Goal: Transaction & Acquisition: Purchase product/service

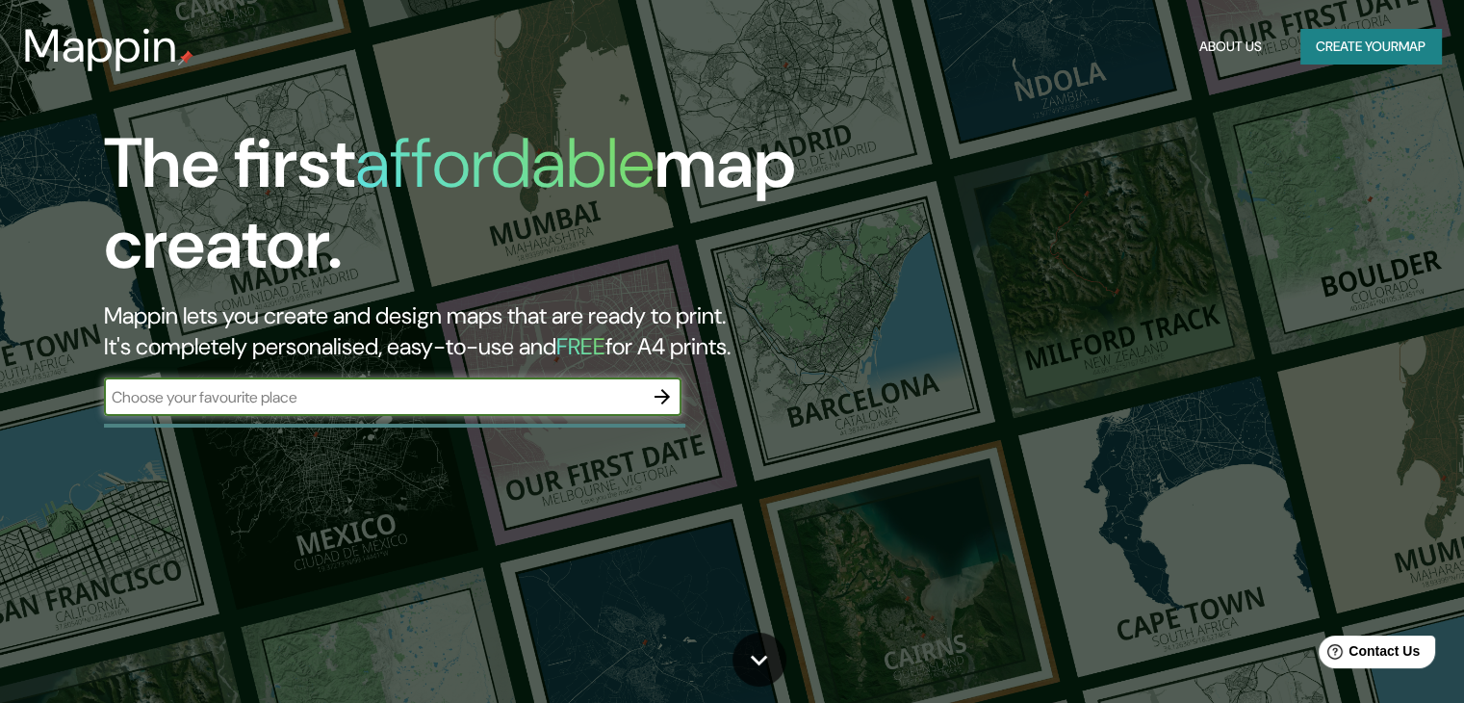
click at [470, 395] on input "text" at bounding box center [373, 397] width 539 height 22
click at [626, 395] on input "text" at bounding box center [373, 397] width 539 height 22
click at [408, 386] on input "text" at bounding box center [373, 397] width 539 height 22
type input "g"
type input "zapopan"
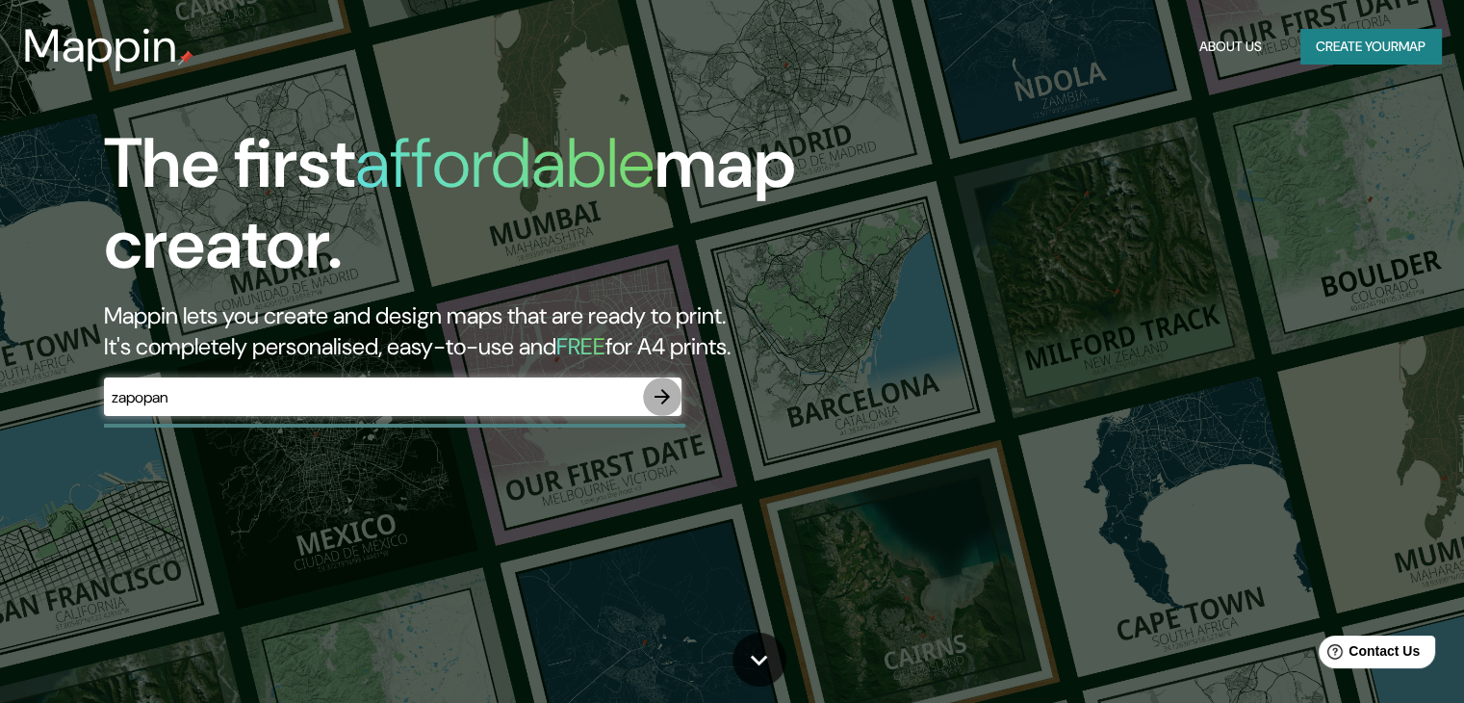
click at [655, 389] on icon "button" at bounding box center [662, 396] width 23 height 23
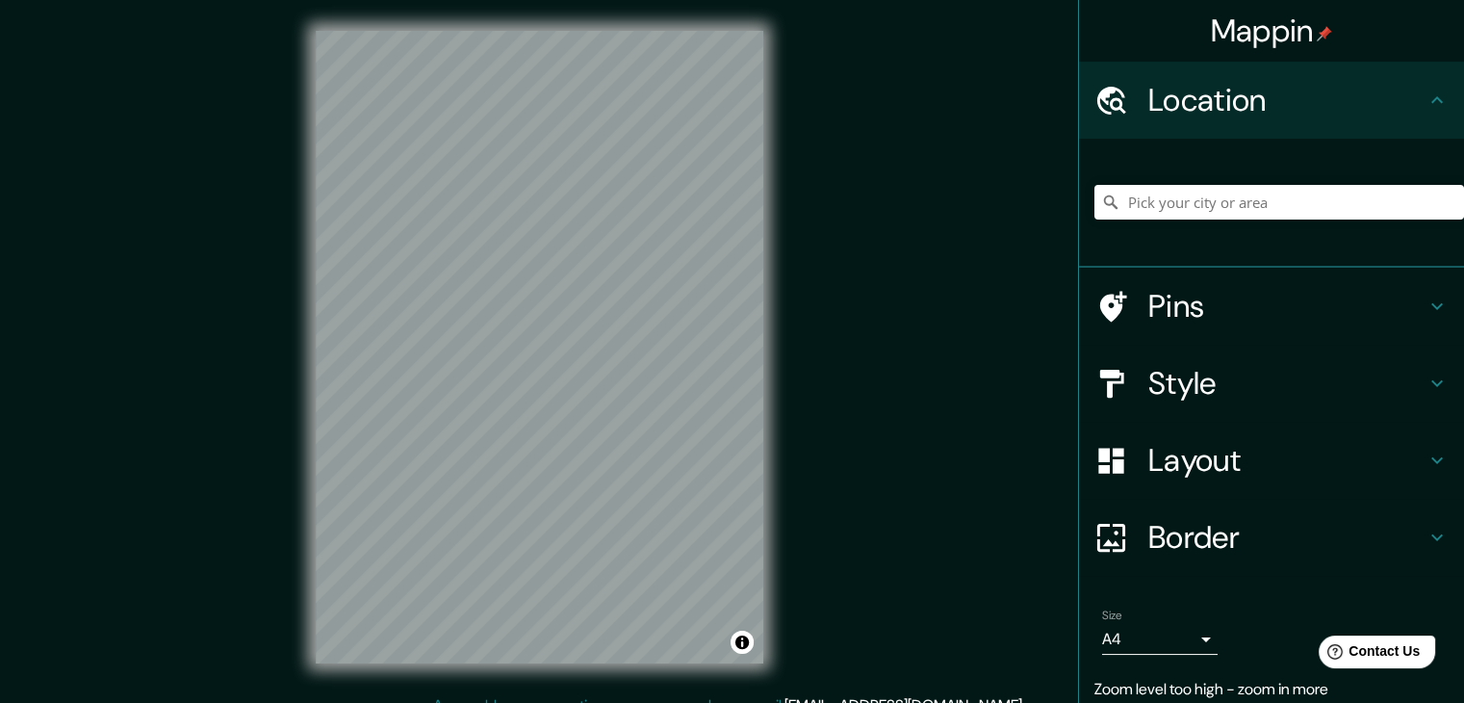
click at [271, 311] on div "Mappin Location Pins Style Layout Border Choose a border. Hint : you can make l…" at bounding box center [732, 362] width 1464 height 725
click at [1140, 201] on input "Pick your city or area" at bounding box center [1279, 202] width 370 height 35
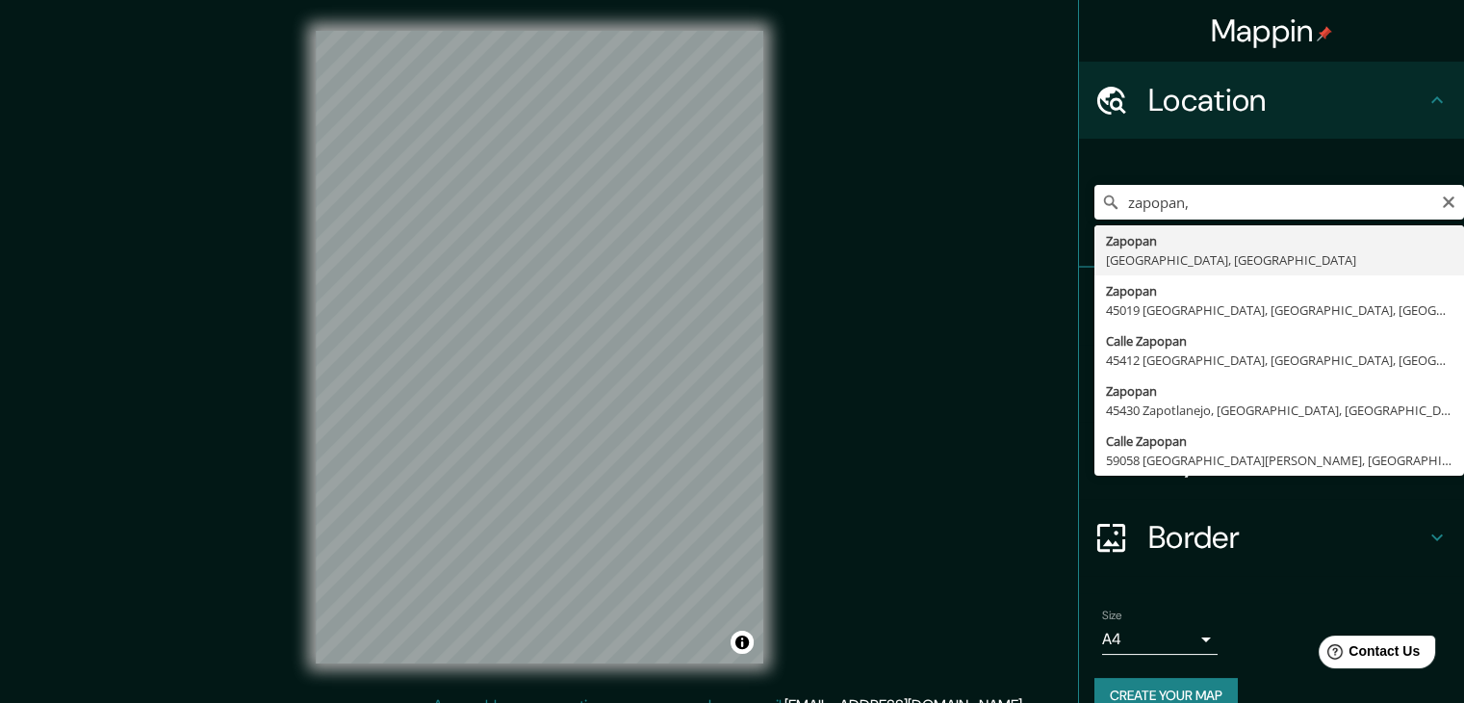
type input "Zapopan, [GEOGRAPHIC_DATA], [GEOGRAPHIC_DATA]"
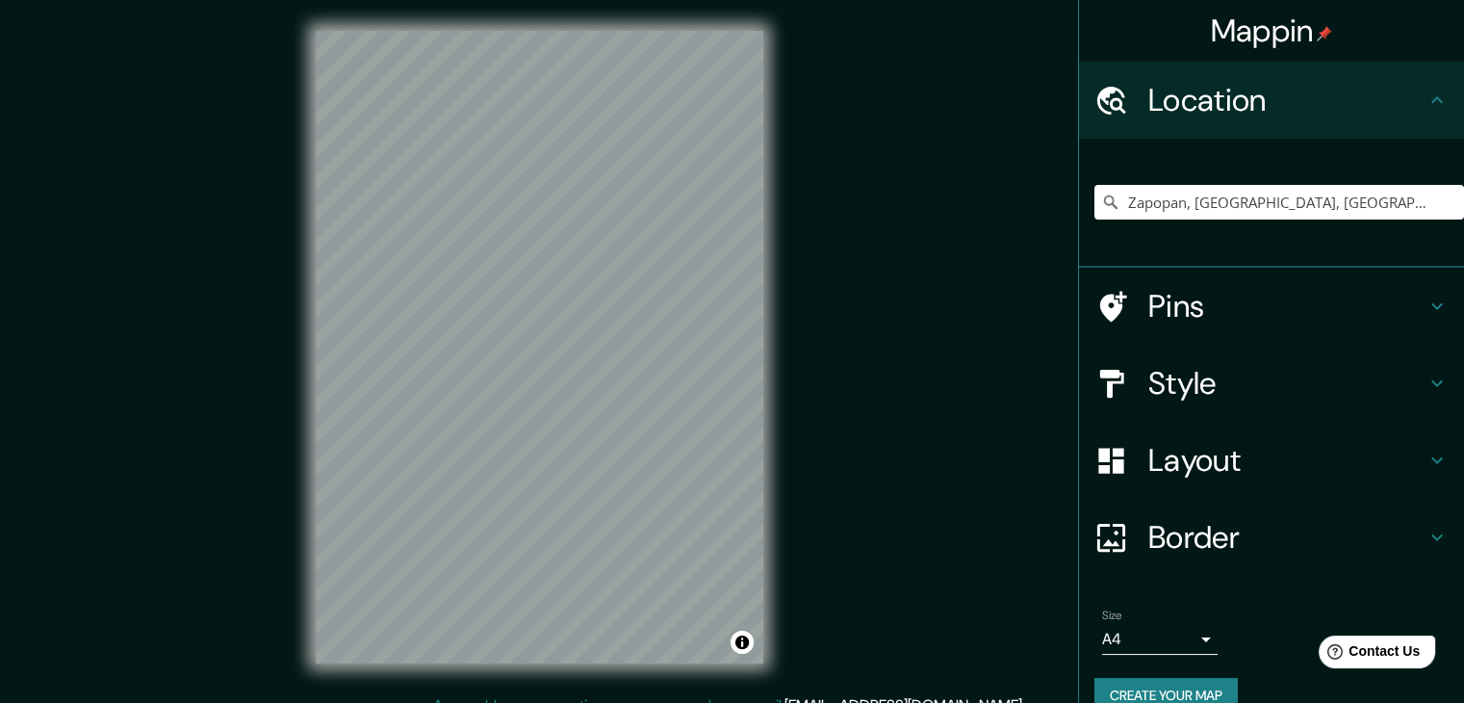
click at [1279, 373] on h4 "Style" at bounding box center [1286, 383] width 277 height 39
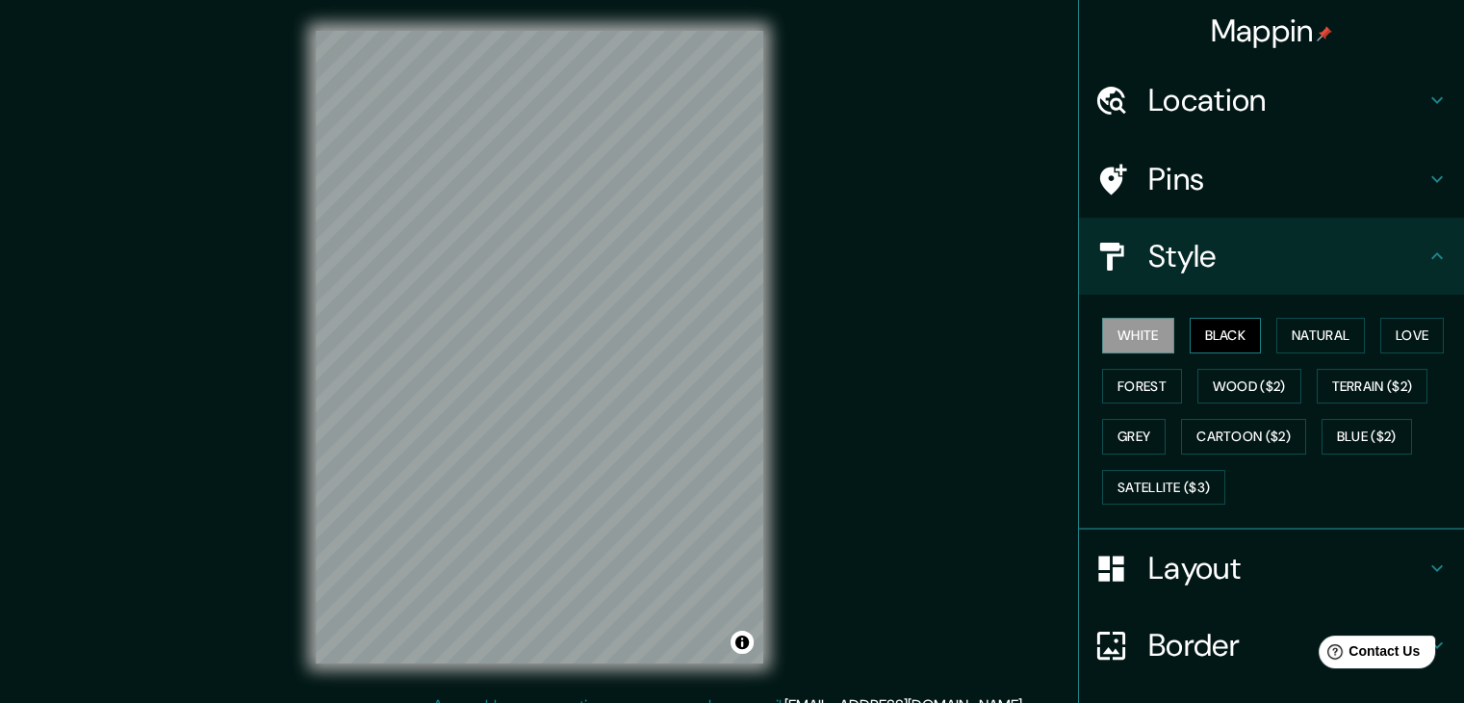
click at [1244, 330] on button "Black" at bounding box center [1226, 336] width 72 height 36
click at [1284, 329] on button "Natural" at bounding box center [1320, 336] width 89 height 36
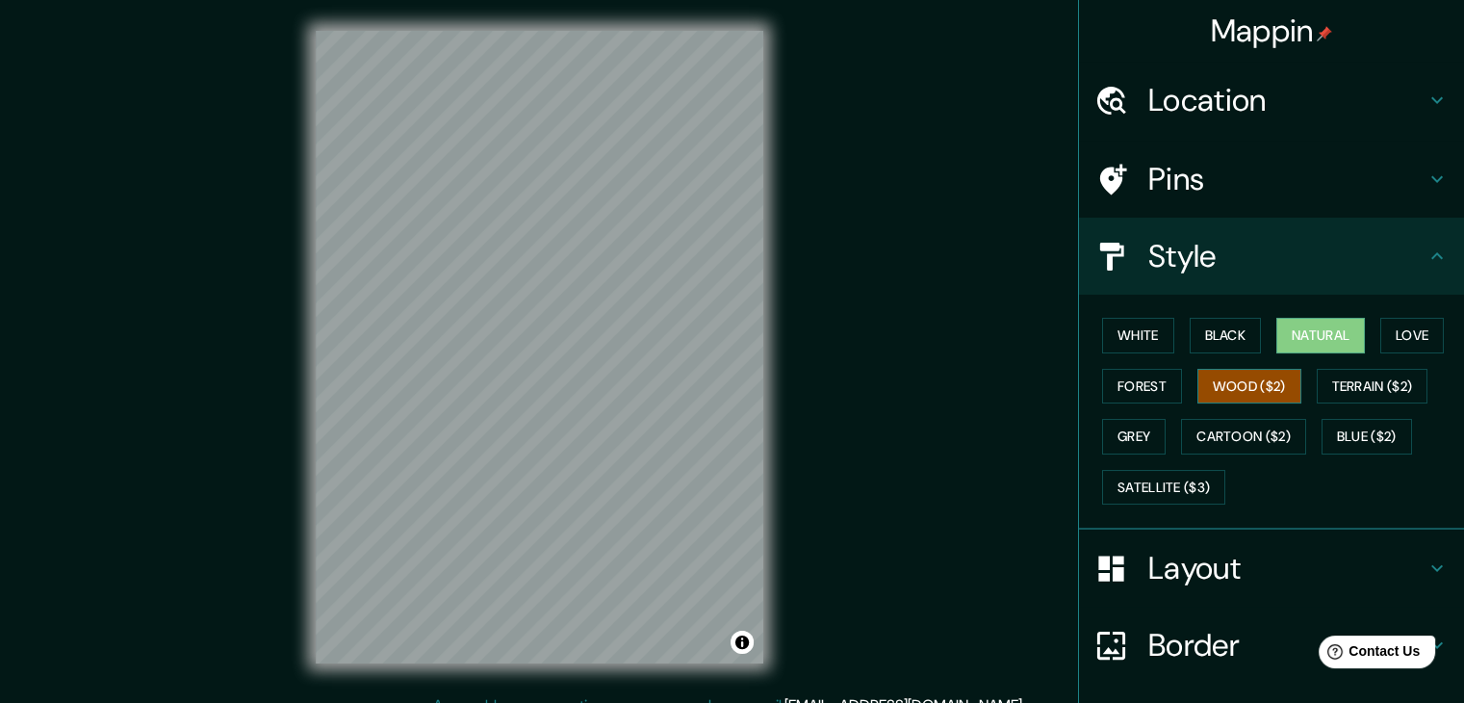
click at [1220, 389] on button "Wood ($2)" at bounding box center [1249, 387] width 104 height 36
click at [1105, 443] on button "Grey" at bounding box center [1134, 437] width 64 height 36
